Goal: Information Seeking & Learning: Learn about a topic

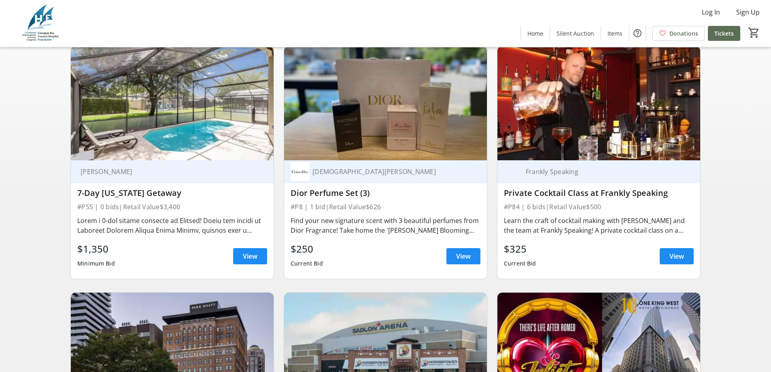
scroll to position [81, 0]
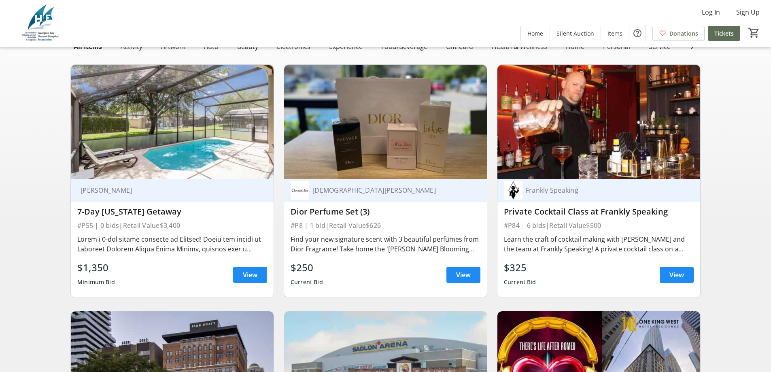
click at [162, 152] on img at bounding box center [172, 122] width 203 height 114
click at [192, 250] on div at bounding box center [172, 243] width 190 height 19
click at [255, 280] on span "View" at bounding box center [250, 275] width 15 height 10
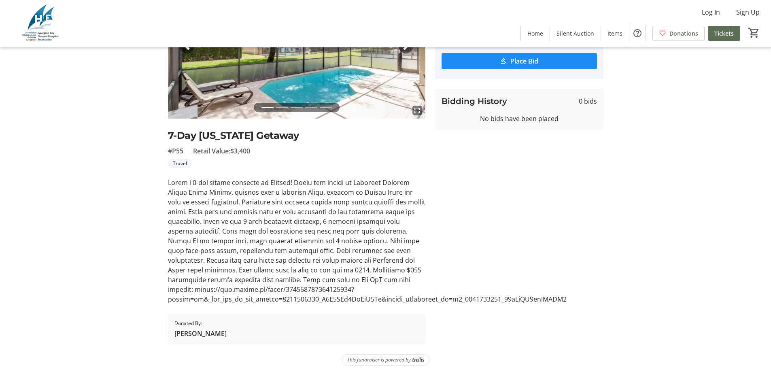
scroll to position [106, 0]
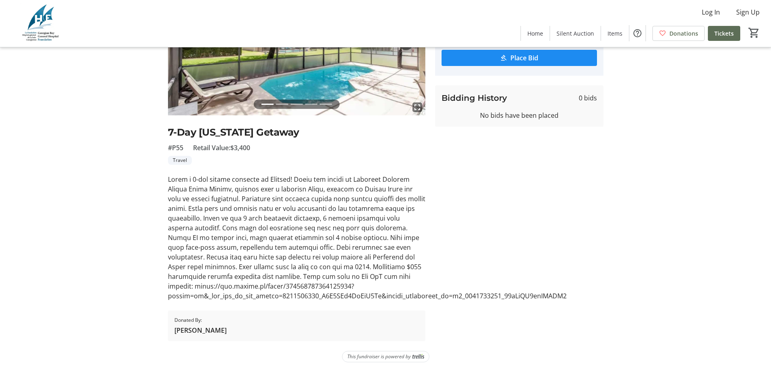
click at [296, 215] on div at bounding box center [296, 237] width 257 height 126
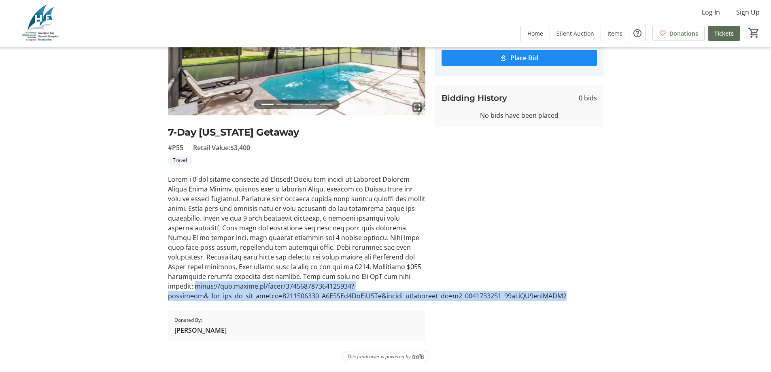
drag, startPoint x: 168, startPoint y: 285, endPoint x: 575, endPoint y: 295, distance: 406.6
click at [426, 295] on div at bounding box center [296, 237] width 257 height 126
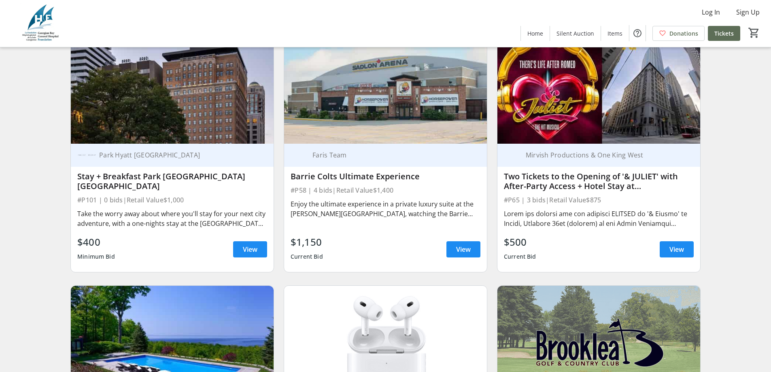
scroll to position [364, 0]
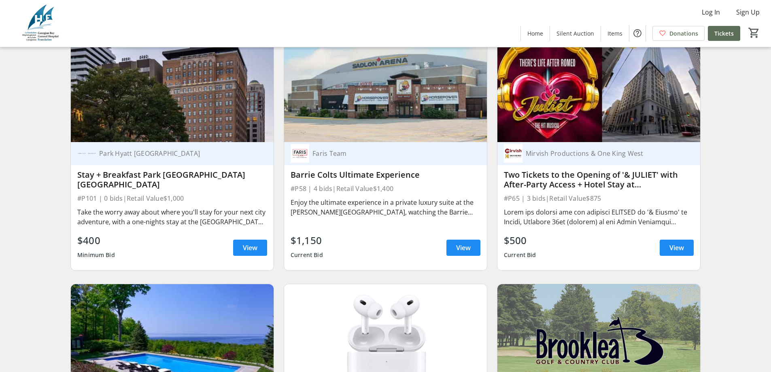
drag, startPoint x: 143, startPoint y: 148, endPoint x: 102, endPoint y: 215, distance: 78.8
click at [102, 215] on div "Take the worry away about where you'll stay for your next city adventure, with …" at bounding box center [172, 216] width 190 height 19
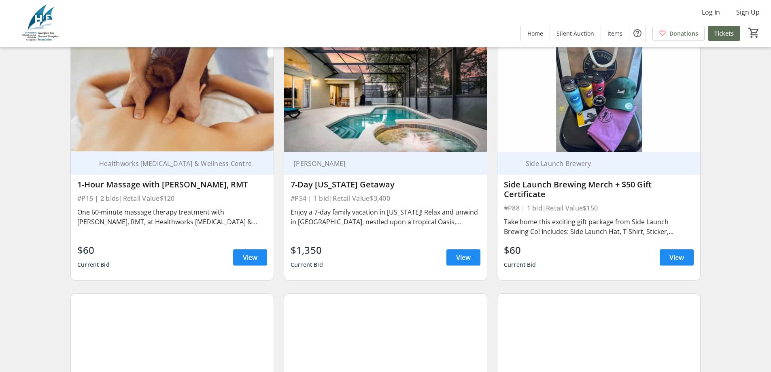
scroll to position [1903, 0]
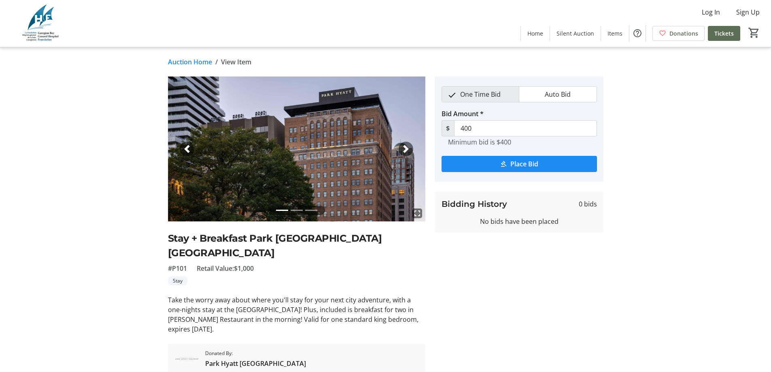
click at [409, 145] on span "button" at bounding box center [406, 149] width 8 height 8
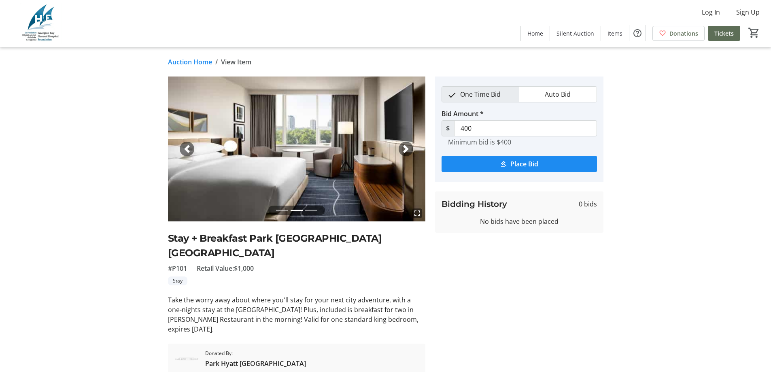
click at [409, 145] on span "button" at bounding box center [406, 149] width 8 height 8
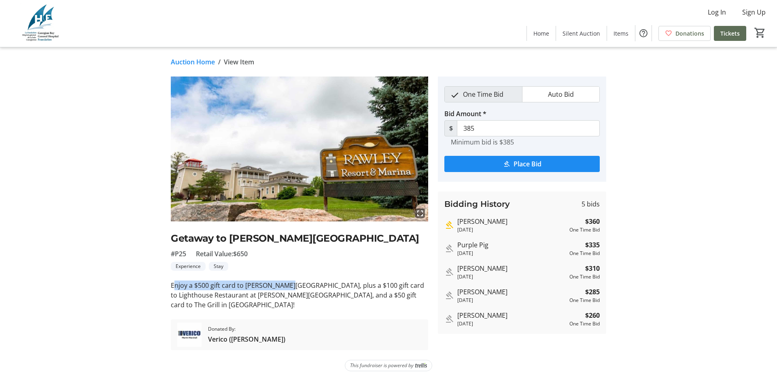
drag, startPoint x: 173, startPoint y: 285, endPoint x: 286, endPoint y: 286, distance: 113.4
click at [286, 286] on p "Enjoy a $500 gift card to [PERSON_NAME][GEOGRAPHIC_DATA], plus a $100 gift card…" at bounding box center [299, 295] width 257 height 29
drag, startPoint x: 321, startPoint y: 284, endPoint x: 210, endPoint y: 296, distance: 112.4
click at [209, 296] on p "Enjoy a $500 gift card to [PERSON_NAME][GEOGRAPHIC_DATA], plus a $100 gift card…" at bounding box center [299, 295] width 257 height 29
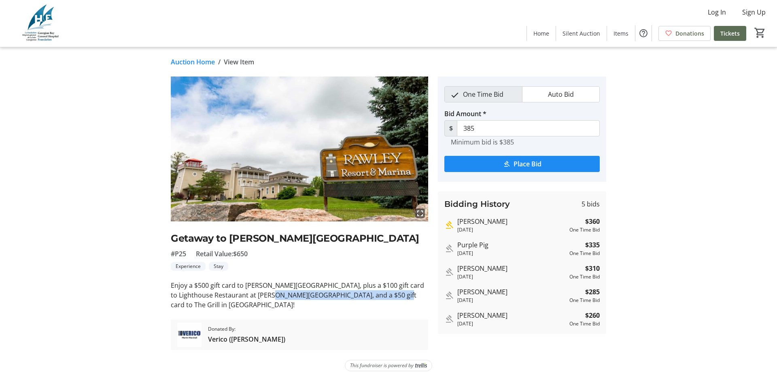
drag, startPoint x: 281, startPoint y: 295, endPoint x: 392, endPoint y: 295, distance: 111.3
click at [392, 295] on p "Enjoy a $500 gift card to [PERSON_NAME][GEOGRAPHIC_DATA], plus a $100 gift card…" at bounding box center [299, 295] width 257 height 29
click at [395, 295] on p "Enjoy a $500 gift card to [PERSON_NAME][GEOGRAPHIC_DATA], plus a $100 gift card…" at bounding box center [299, 295] width 257 height 29
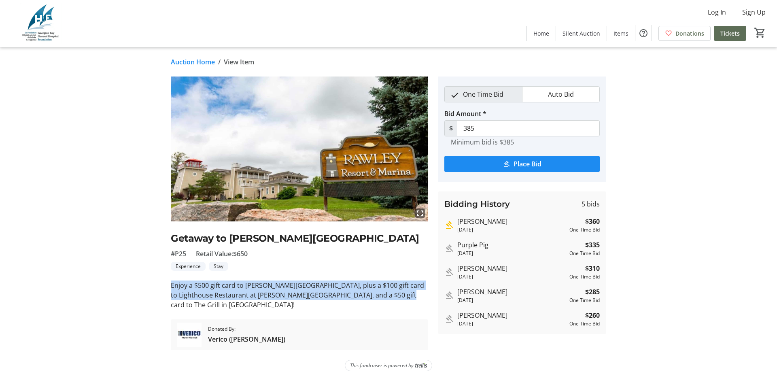
drag, startPoint x: 398, startPoint y: 295, endPoint x: 166, endPoint y: 285, distance: 232.2
click at [166, 285] on div "fullscreen Getaway to Rawley Resort #P25 Retail Value: $650 Experience Stay Enj…" at bounding box center [388, 214] width 534 height 274
click at [174, 290] on p "Enjoy a $500 gift card to [PERSON_NAME][GEOGRAPHIC_DATA], plus a $100 gift card…" at bounding box center [299, 295] width 257 height 29
drag, startPoint x: 171, startPoint y: 285, endPoint x: 397, endPoint y: 293, distance: 225.7
click at [397, 293] on p "Enjoy a $500 gift card to [PERSON_NAME][GEOGRAPHIC_DATA], plus a $100 gift card…" at bounding box center [299, 295] width 257 height 29
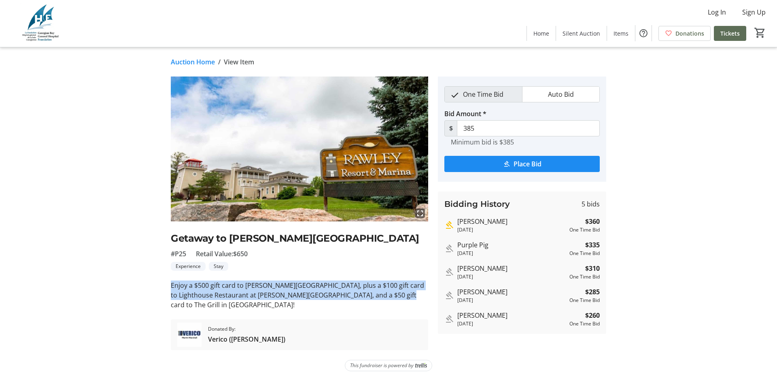
click at [397, 293] on p "Enjoy a $500 gift card to [PERSON_NAME][GEOGRAPHIC_DATA], plus a $100 gift card…" at bounding box center [299, 295] width 257 height 29
drag, startPoint x: 399, startPoint y: 294, endPoint x: 172, endPoint y: 287, distance: 226.8
click at [172, 287] on p "Enjoy a $500 gift card to [PERSON_NAME][GEOGRAPHIC_DATA], plus a $100 gift card…" at bounding box center [299, 295] width 257 height 29
drag, startPoint x: 172, startPoint y: 285, endPoint x: 410, endPoint y: 296, distance: 238.7
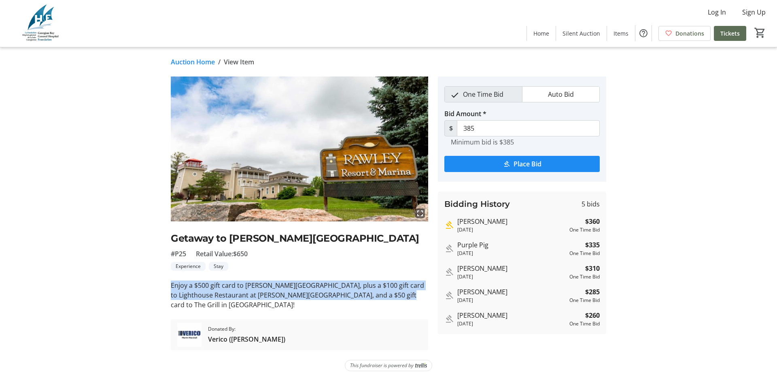
click at [410, 296] on p "Enjoy a $500 gift card to [PERSON_NAME][GEOGRAPHIC_DATA], plus a $100 gift card…" at bounding box center [299, 295] width 257 height 29
click at [391, 293] on p "Enjoy a $500 gift card to [PERSON_NAME][GEOGRAPHIC_DATA], plus a $100 gift card…" at bounding box center [299, 295] width 257 height 29
drag, startPoint x: 399, startPoint y: 295, endPoint x: 164, endPoint y: 285, distance: 234.6
click at [164, 285] on div "fullscreen Getaway to Rawley Resort #P25 Retail Value: $650 Experience Stay Enj…" at bounding box center [388, 214] width 534 height 274
click at [168, 289] on tr-auction-item-ui "fullscreen Getaway to Rawley Resort #P25 Retail Value: $650 Experience Stay Enj…" at bounding box center [299, 214] width 267 height 274
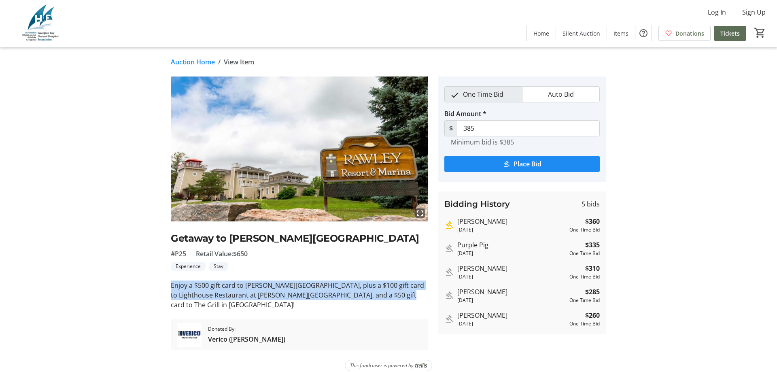
drag, startPoint x: 170, startPoint y: 284, endPoint x: 413, endPoint y: 294, distance: 243.1
click at [413, 294] on tr-auction-item-ui "fullscreen Getaway to Rawley Resort #P25 Retail Value: $650 Experience Stay Enj…" at bounding box center [299, 214] width 267 height 274
click at [397, 298] on p "Enjoy a $500 gift card to [PERSON_NAME][GEOGRAPHIC_DATA], plus a $100 gift card…" at bounding box center [299, 295] width 257 height 29
drag, startPoint x: 401, startPoint y: 296, endPoint x: 167, endPoint y: 288, distance: 233.7
click at [167, 288] on tr-auction-item-ui "fullscreen Getaway to Rawley Resort #P25 Retail Value: $650 Experience Stay Enj…" at bounding box center [299, 214] width 267 height 274
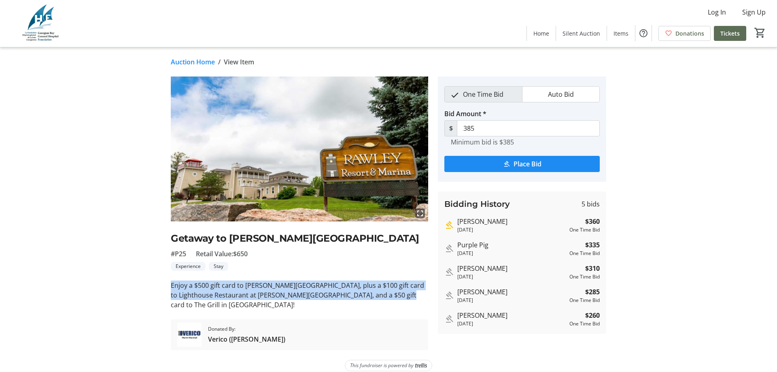
click at [177, 289] on p "Enjoy a $500 gift card to [PERSON_NAME][GEOGRAPHIC_DATA], plus a $100 gift card…" at bounding box center [299, 295] width 257 height 29
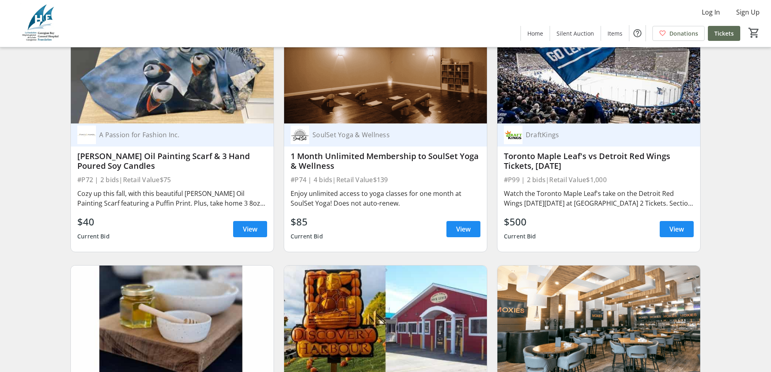
scroll to position [7452, 0]
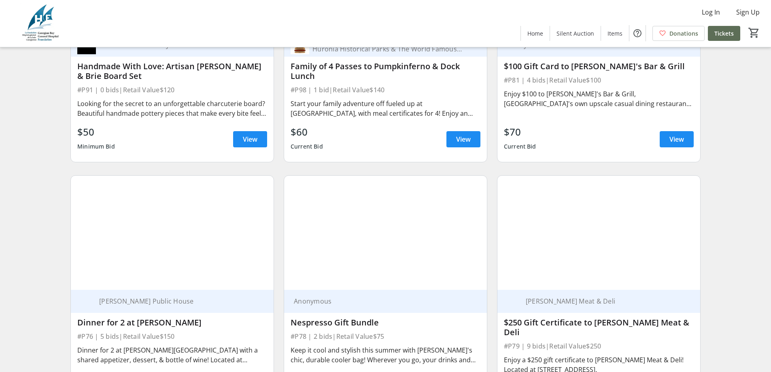
scroll to position [7735, 0]
